Goal: Task Accomplishment & Management: Use online tool/utility

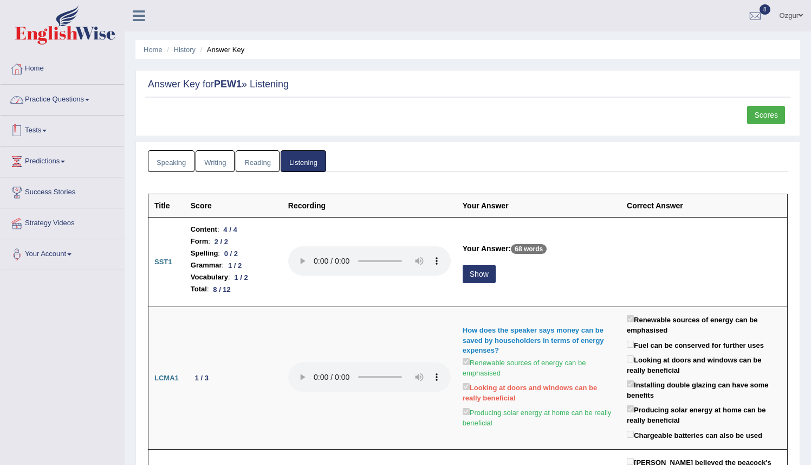
click at [57, 132] on link "Tests" at bounding box center [63, 128] width 124 height 27
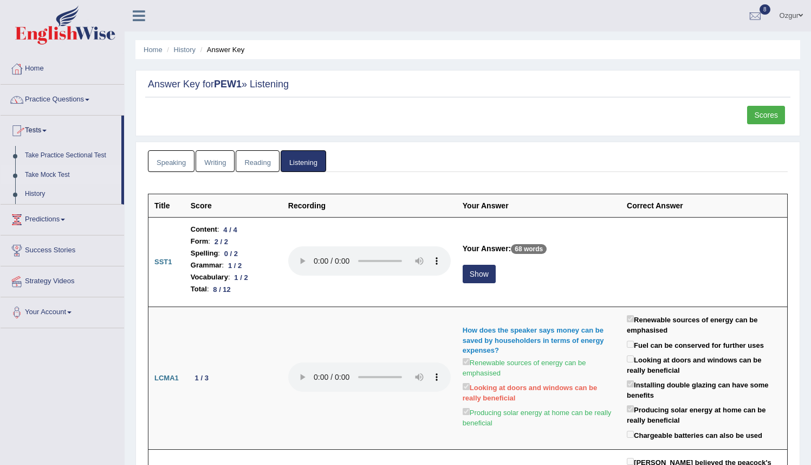
click at [46, 178] on link "Take Mock Test" at bounding box center [70, 175] width 101 height 20
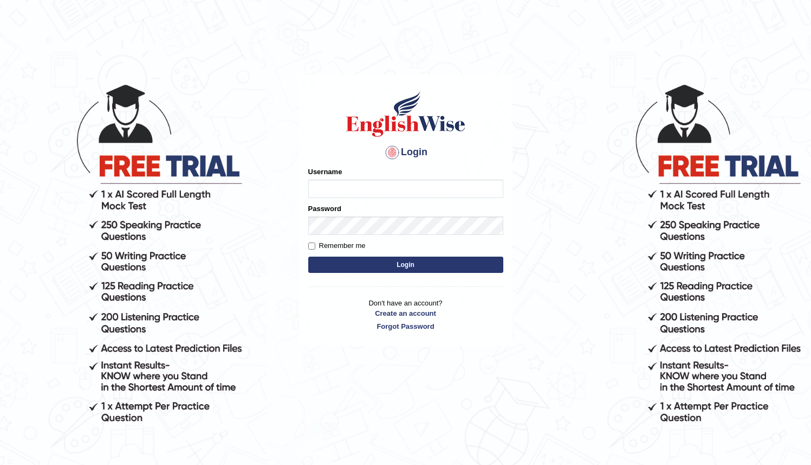
type input "Ozgur"
click at [367, 263] on button "Login" at bounding box center [405, 264] width 195 height 16
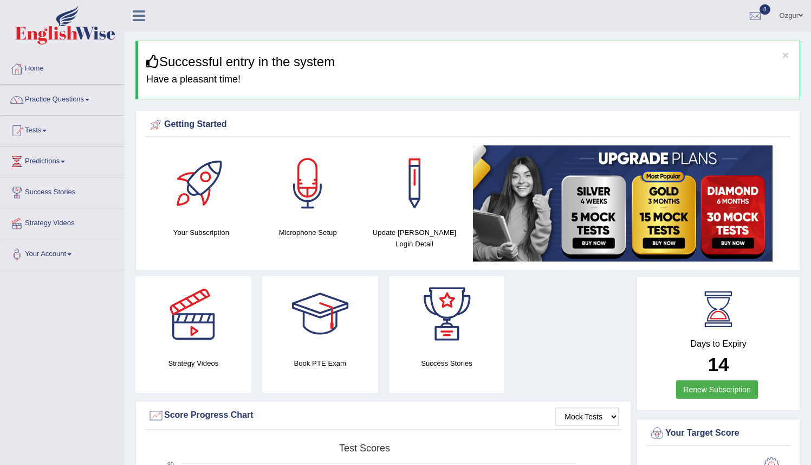
click at [43, 134] on link "Tests" at bounding box center [63, 128] width 124 height 27
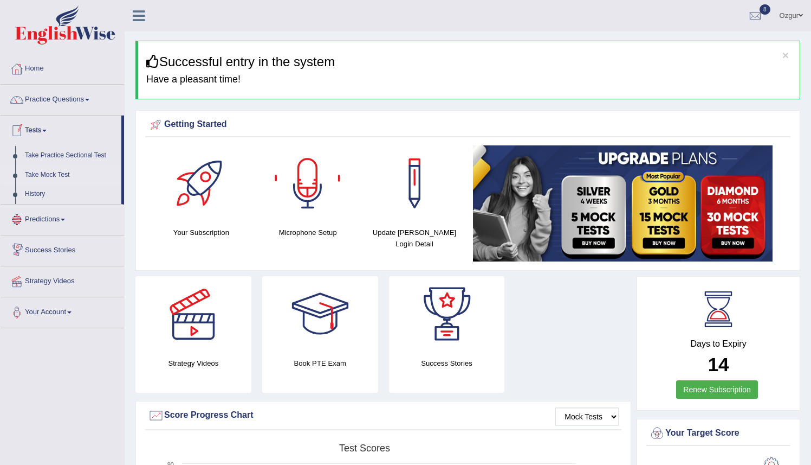
click at [61, 175] on link "Take Mock Test" at bounding box center [70, 175] width 101 height 20
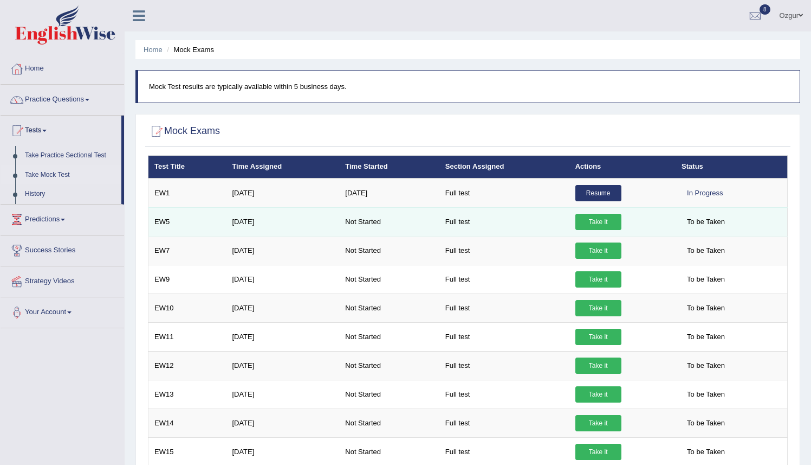
click at [585, 221] on link "Take it" at bounding box center [599, 222] width 46 height 16
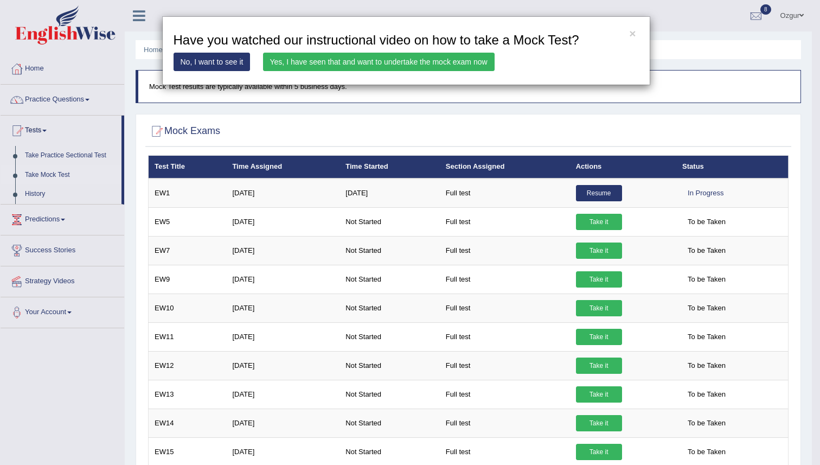
click at [334, 65] on link "Yes, I have seen that and want to undertake the mock exam now" at bounding box center [378, 62] width 231 height 18
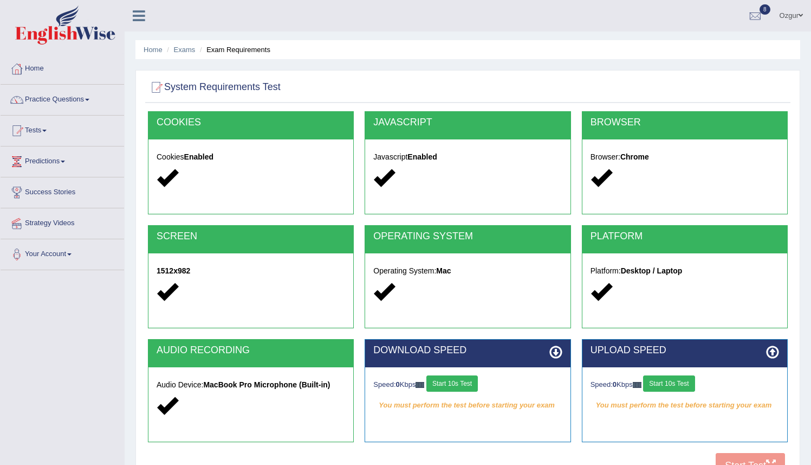
click at [466, 385] on button "Start 10s Test" at bounding box center [452, 383] width 51 height 16
click at [668, 387] on button "Start 10s Test" at bounding box center [668, 383] width 51 height 16
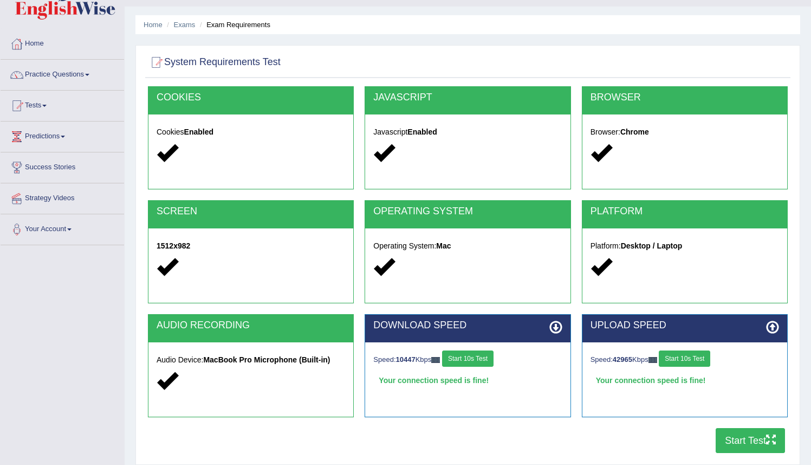
scroll to position [43, 0]
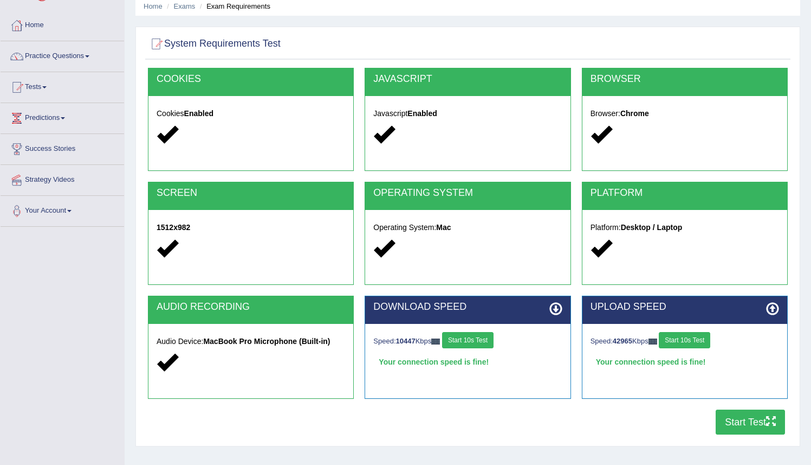
click at [739, 421] on button "Start Test" at bounding box center [750, 421] width 69 height 25
